Goal: Use online tool/utility: Utilize a website feature to perform a specific function

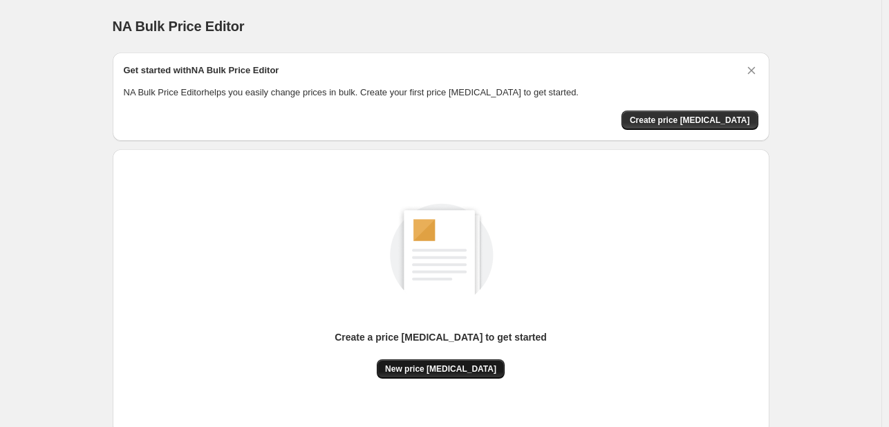
click at [428, 372] on span "New price [MEDICAL_DATA]" at bounding box center [440, 368] width 111 height 11
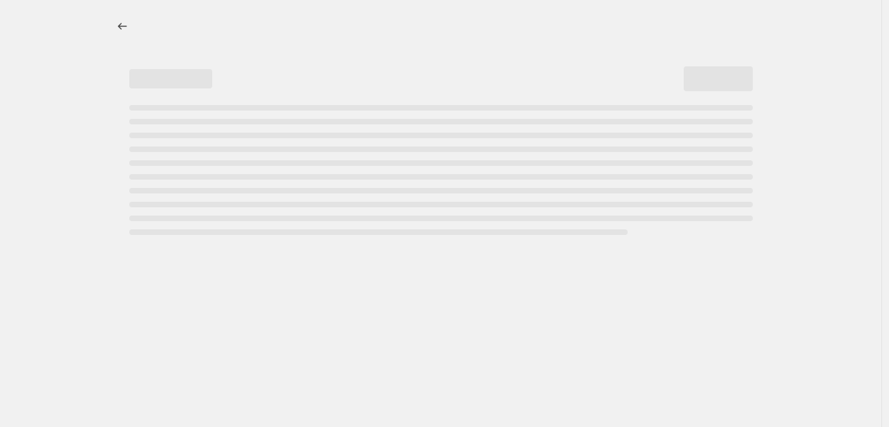
select select "percentage"
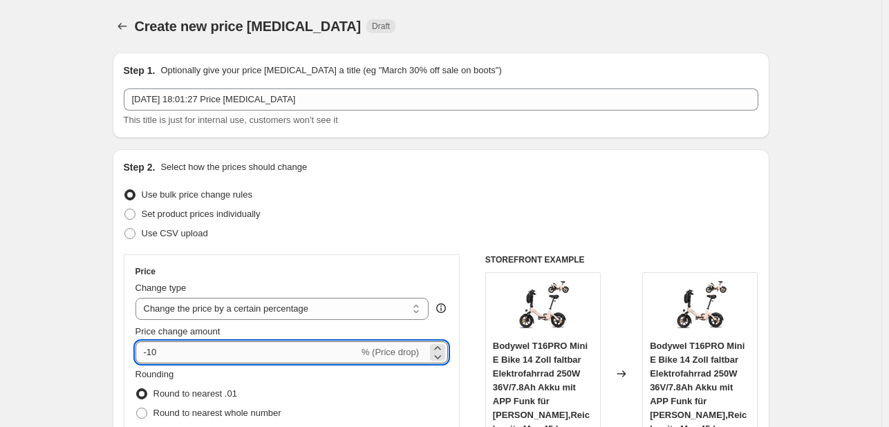
drag, startPoint x: 209, startPoint y: 352, endPoint x: 177, endPoint y: 354, distance: 31.9
click at [209, 353] on input "-10" at bounding box center [246, 352] width 223 height 22
click at [180, 357] on input "-10" at bounding box center [246, 352] width 223 height 22
type input "-1"
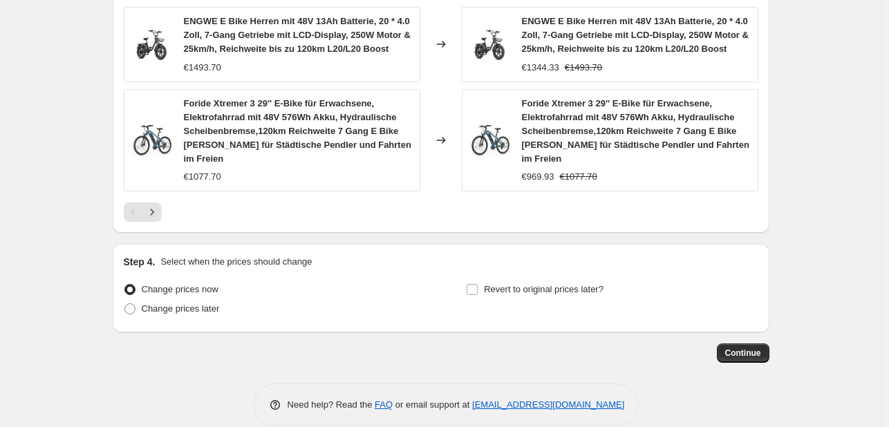
scroll to position [1100, 0]
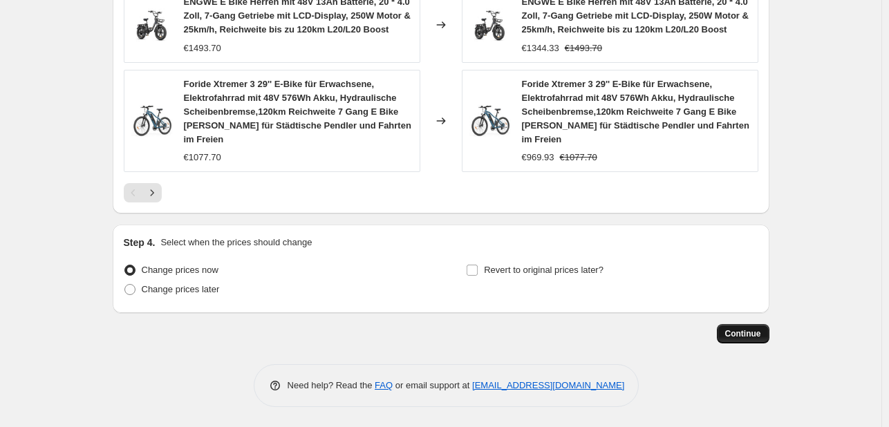
type input "-30"
click at [738, 335] on span "Continue" at bounding box center [743, 333] width 36 height 11
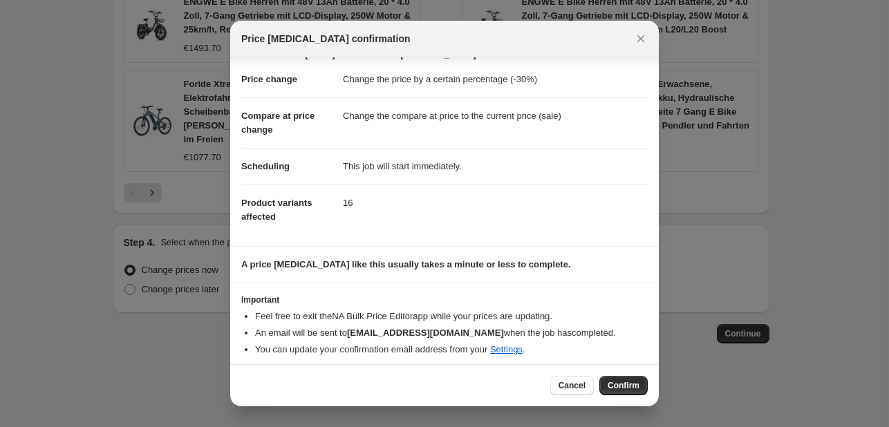
scroll to position [26, 0]
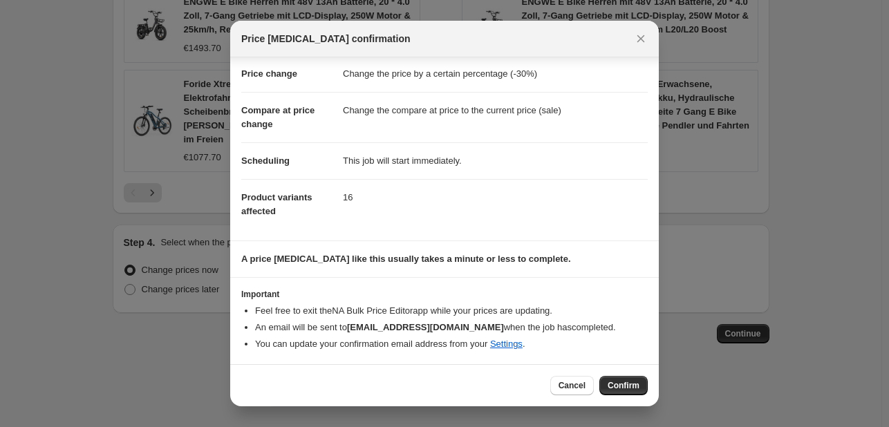
click at [627, 402] on div "Cancel Confirm" at bounding box center [444, 385] width 428 height 42
click at [627, 394] on button "Confirm" at bounding box center [623, 385] width 48 height 19
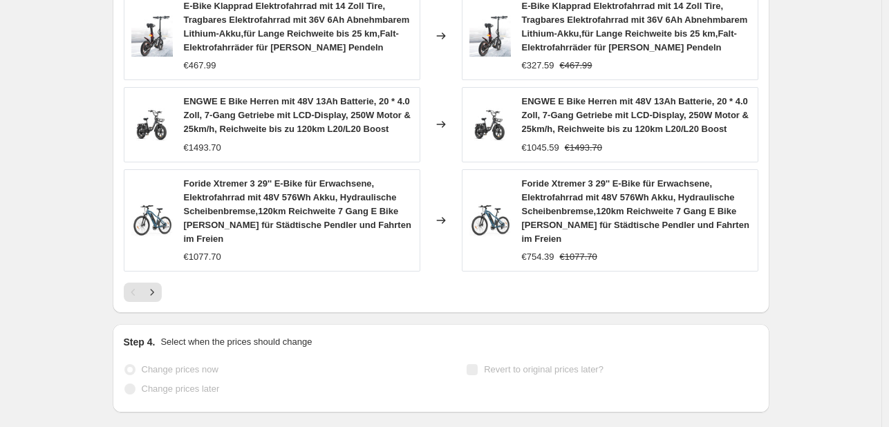
scroll to position [1136, 0]
